Goal: Transaction & Acquisition: Purchase product/service

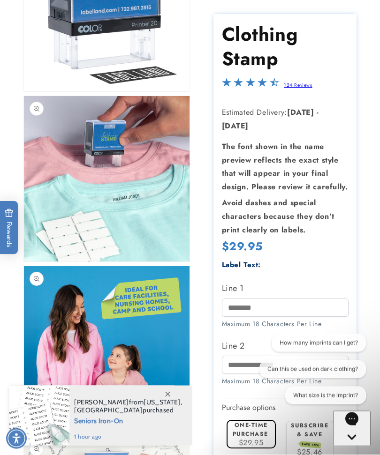
scroll to position [145, 0]
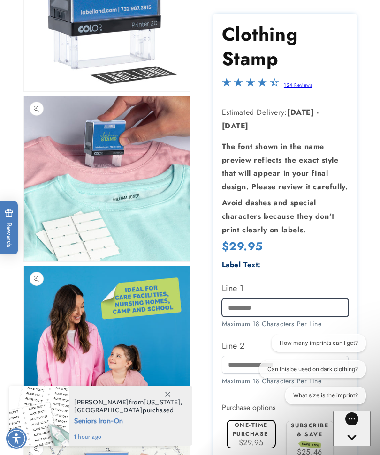
click at [247, 316] on input "Line 1" at bounding box center [285, 308] width 127 height 18
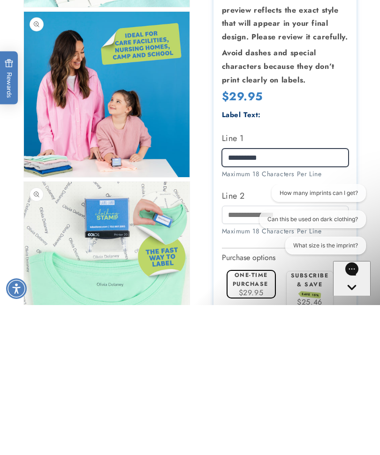
scroll to position [261, 0]
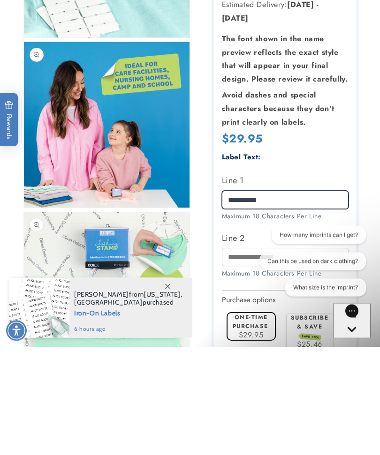
type input "**********"
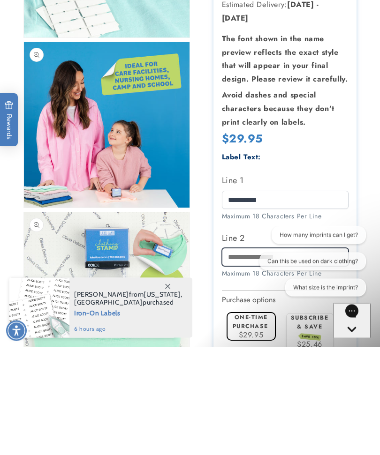
click at [243, 356] on input "Line 2" at bounding box center [285, 365] width 127 height 18
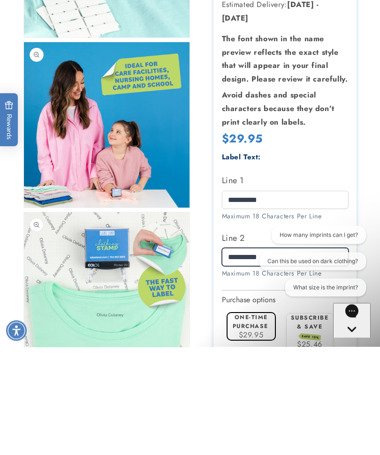
type input "**********"
click at [246, 334] on iframe at bounding box center [308, 373] width 124 height 79
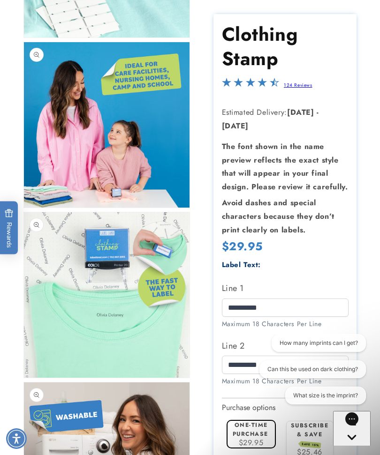
click at [246, 377] on iframe at bounding box center [308, 373] width 124 height 79
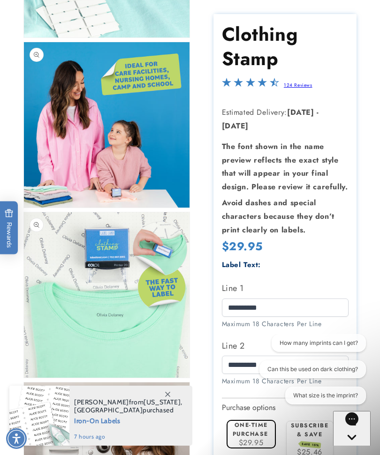
click at [275, 343] on button "How many imprints can I get?" at bounding box center [318, 343] width 94 height 18
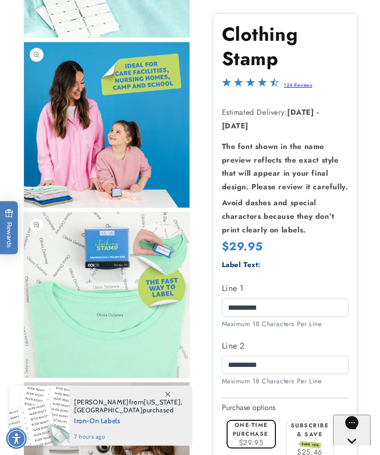
scroll to position [0, 0]
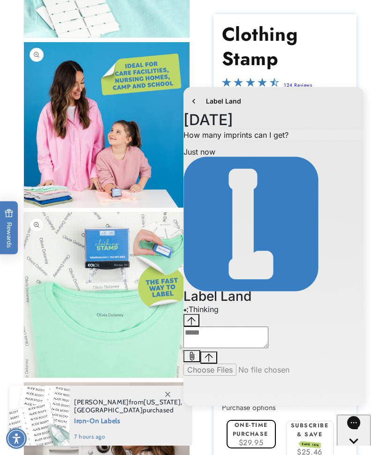
click at [337, 84] on section "Clothing Stamp Clothing Stamp 124 Reviews Estimated Delivery: [DATE] - [DATE] T…" at bounding box center [284, 312] width 143 height 597
click at [206, 113] on iframe at bounding box center [273, 248] width 194 height 331
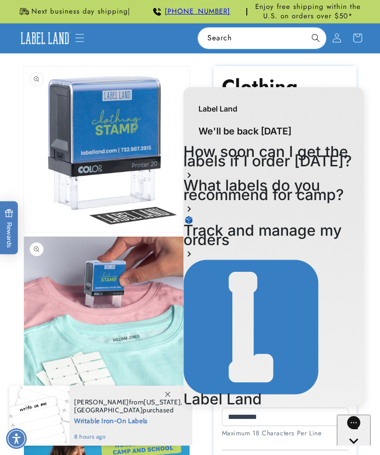
click at [180, 184] on div "Label Land We'll be back [DATE] How soon can I get the labels if I order [DATE]…" at bounding box center [273, 248] width 194 height 331
